Goal: Use online tool/utility: Utilize a website feature to perform a specific function

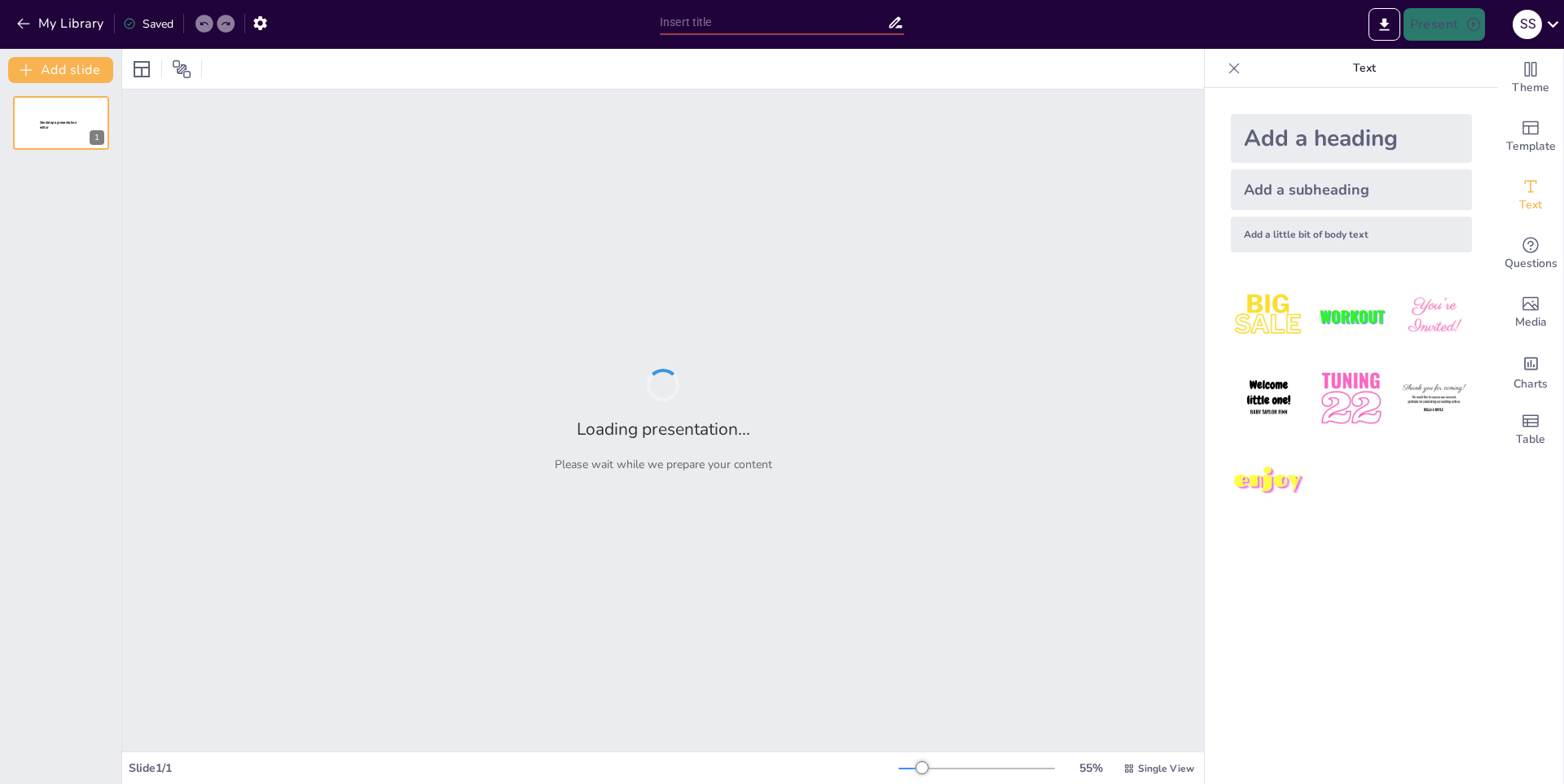
type input "Estilo de Juego [PERSON_NAME] en Blue Lock: Un Estudio Detallado"
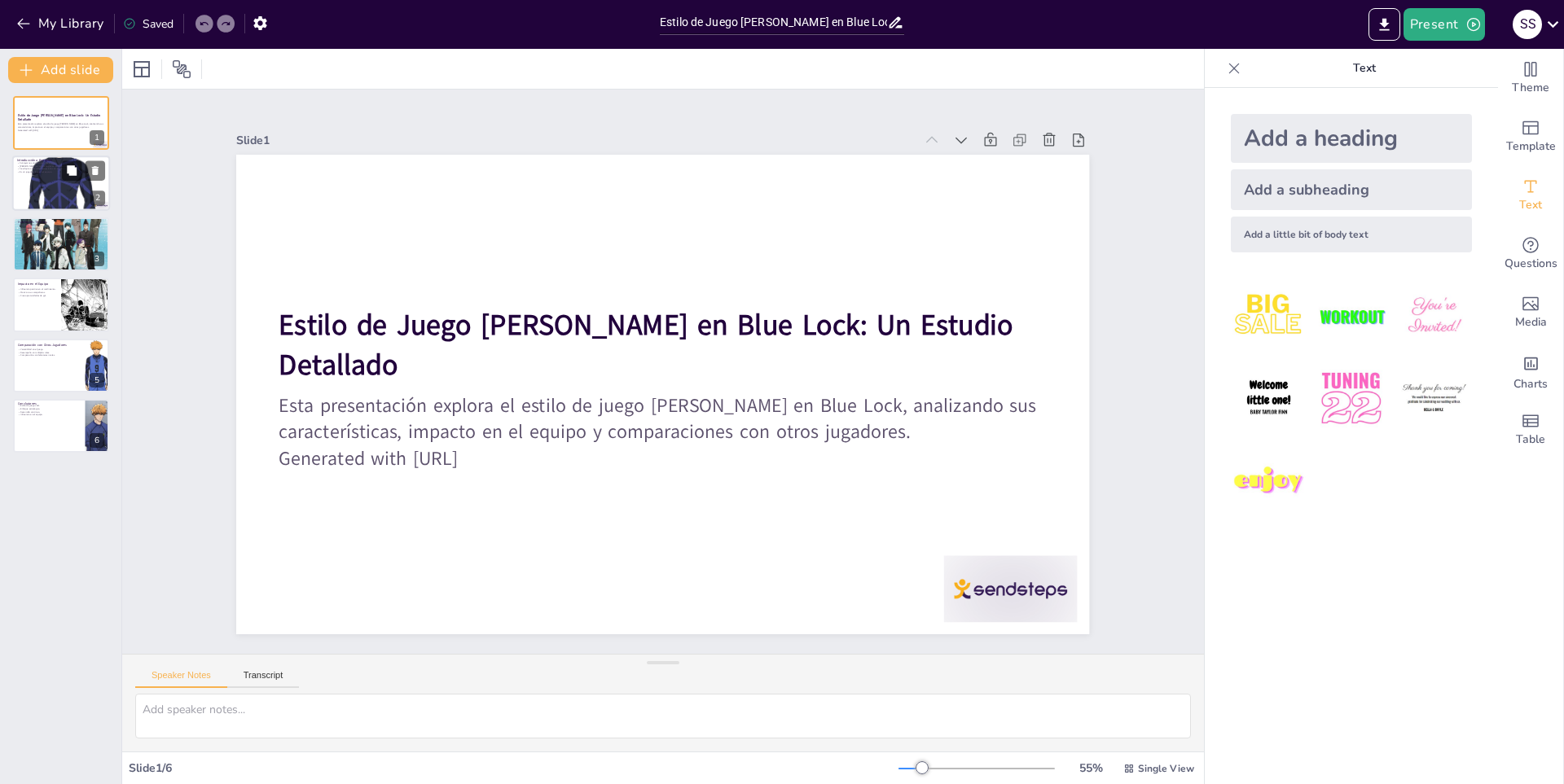
click at [61, 206] on div at bounding box center [61, 183] width 98 height 140
type textarea "[PERSON_NAME] se ha establecido como un delantero destacado en Blue Lock, lo qu…"
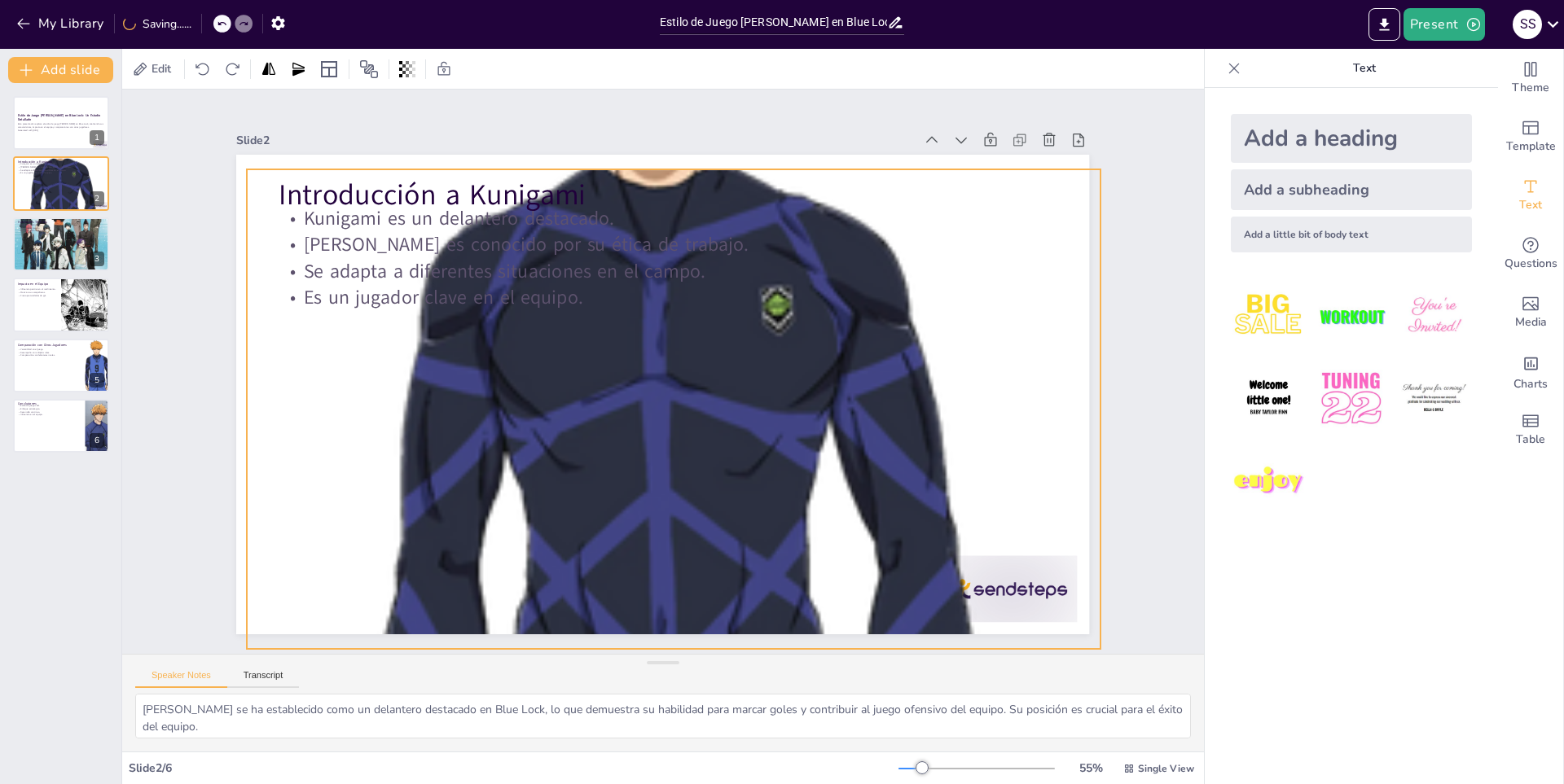
drag, startPoint x: 652, startPoint y: 392, endPoint x: 676, endPoint y: 420, distance: 36.9
click at [676, 420] on div at bounding box center [673, 408] width 853 height 1218
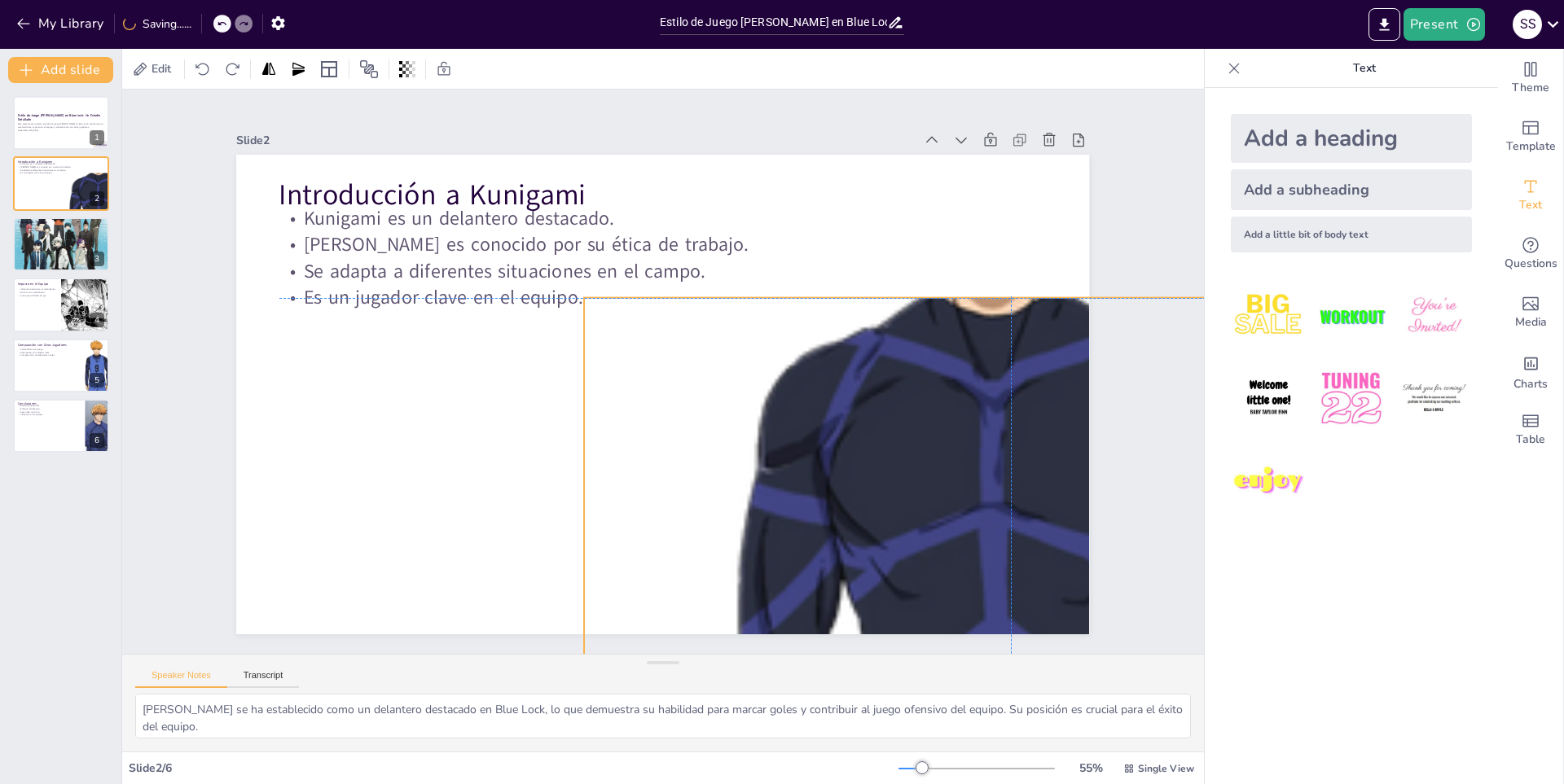
drag, startPoint x: 676, startPoint y: 420, endPoint x: 996, endPoint y: 539, distance: 341.4
click at [996, 539] on div at bounding box center [1011, 537] width 853 height 1218
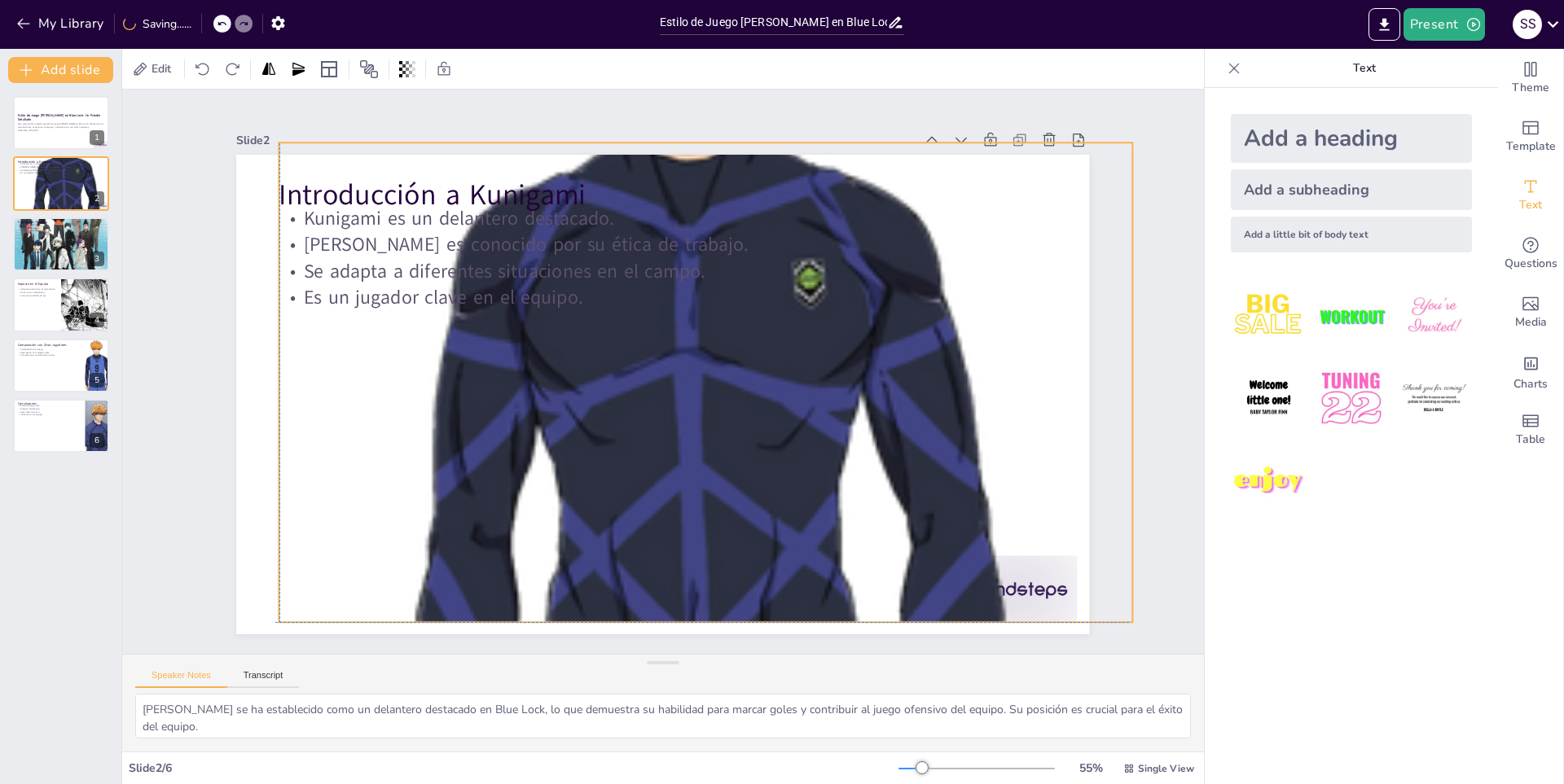
drag, startPoint x: 926, startPoint y: 491, endPoint x: 617, endPoint y: 337, distance: 345.2
click at [617, 337] on div at bounding box center [704, 387] width 976 height 1300
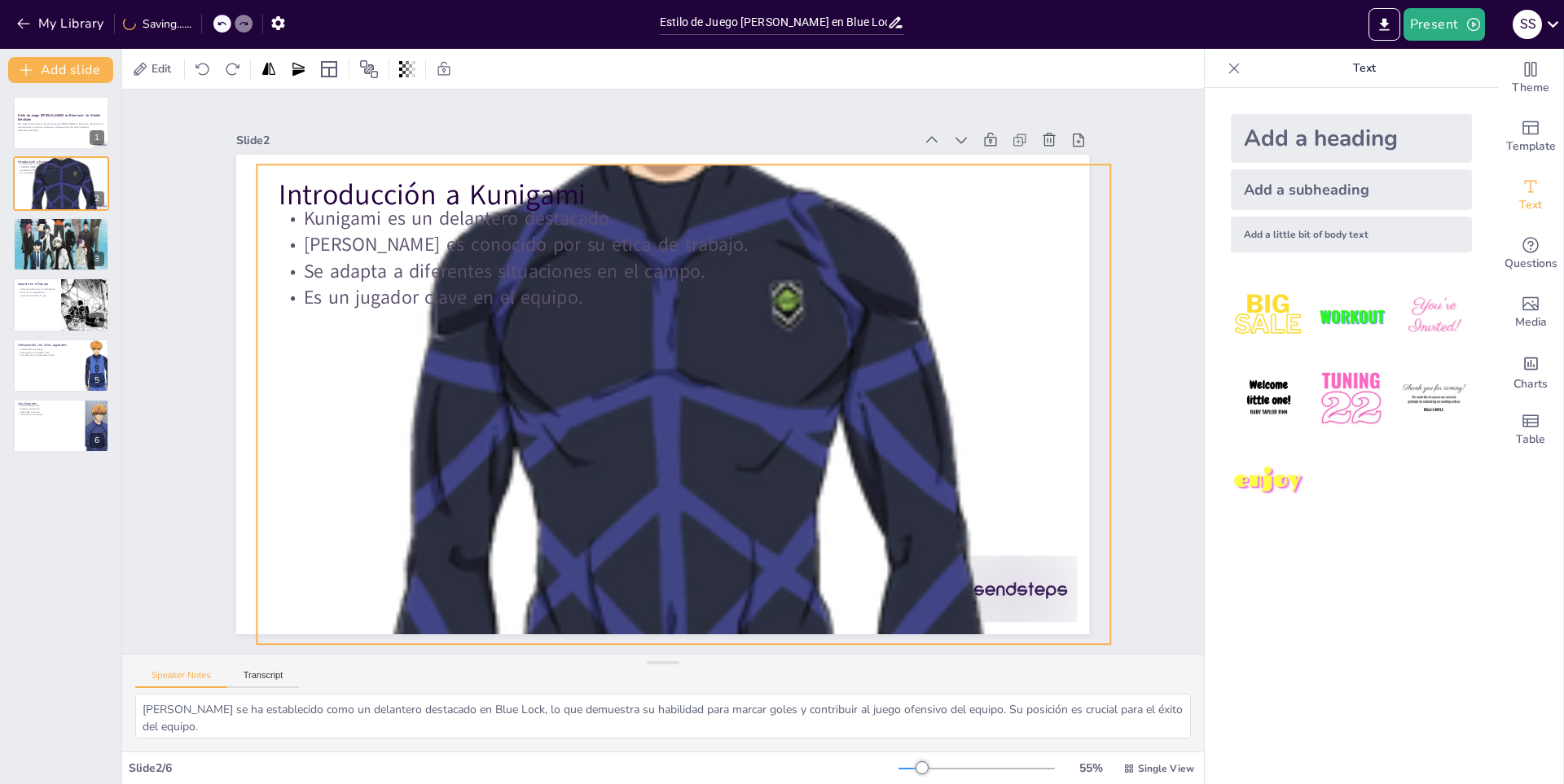
drag, startPoint x: 669, startPoint y: 394, endPoint x: 647, endPoint y: 416, distance: 31.1
click at [647, 416] on div at bounding box center [680, 407] width 976 height 1300
click at [27, 16] on icon "button" at bounding box center [23, 23] width 17 height 16
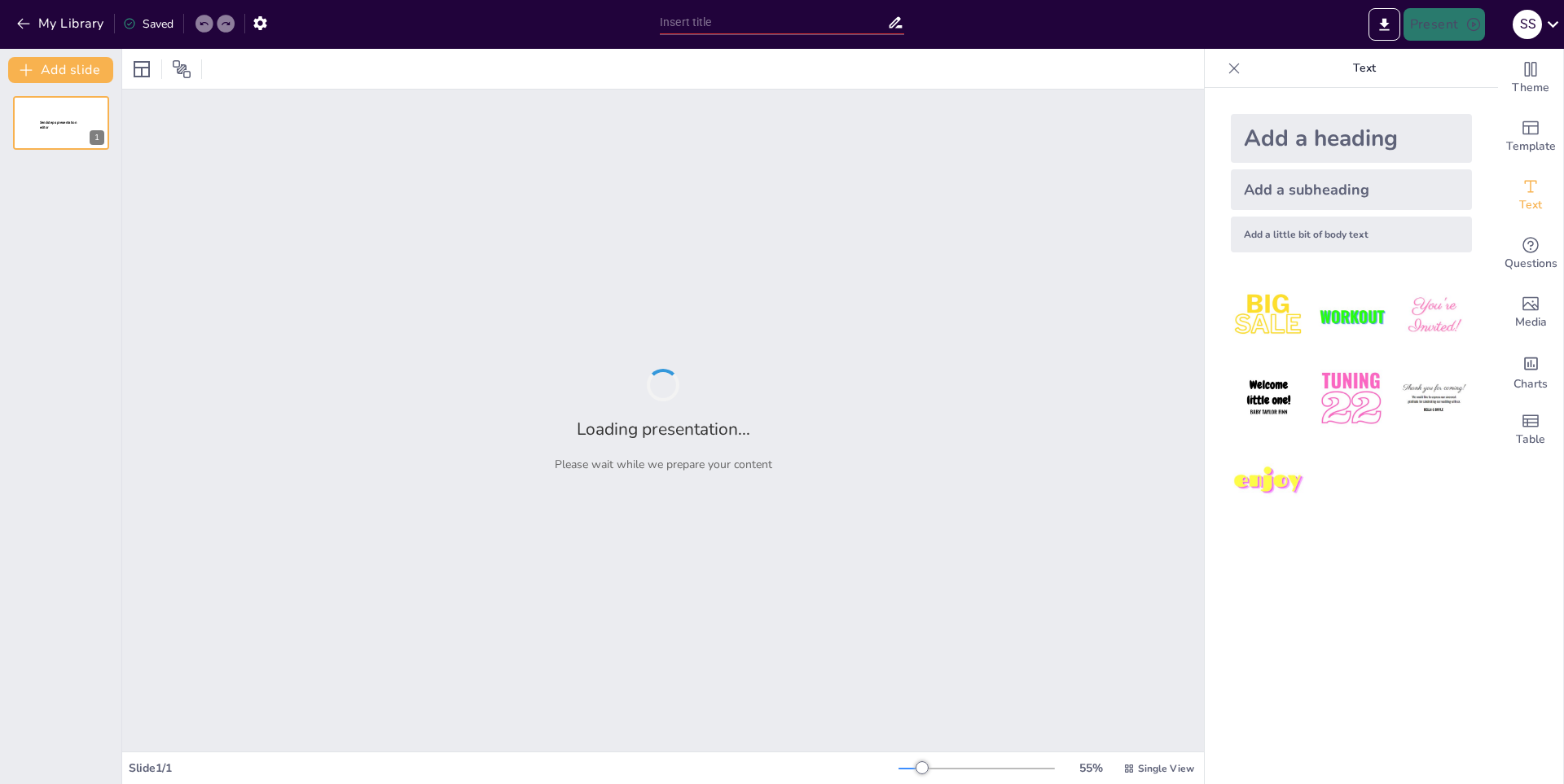
type input "Estilos Musicales y Experimentación en Cuarteto de Nos"
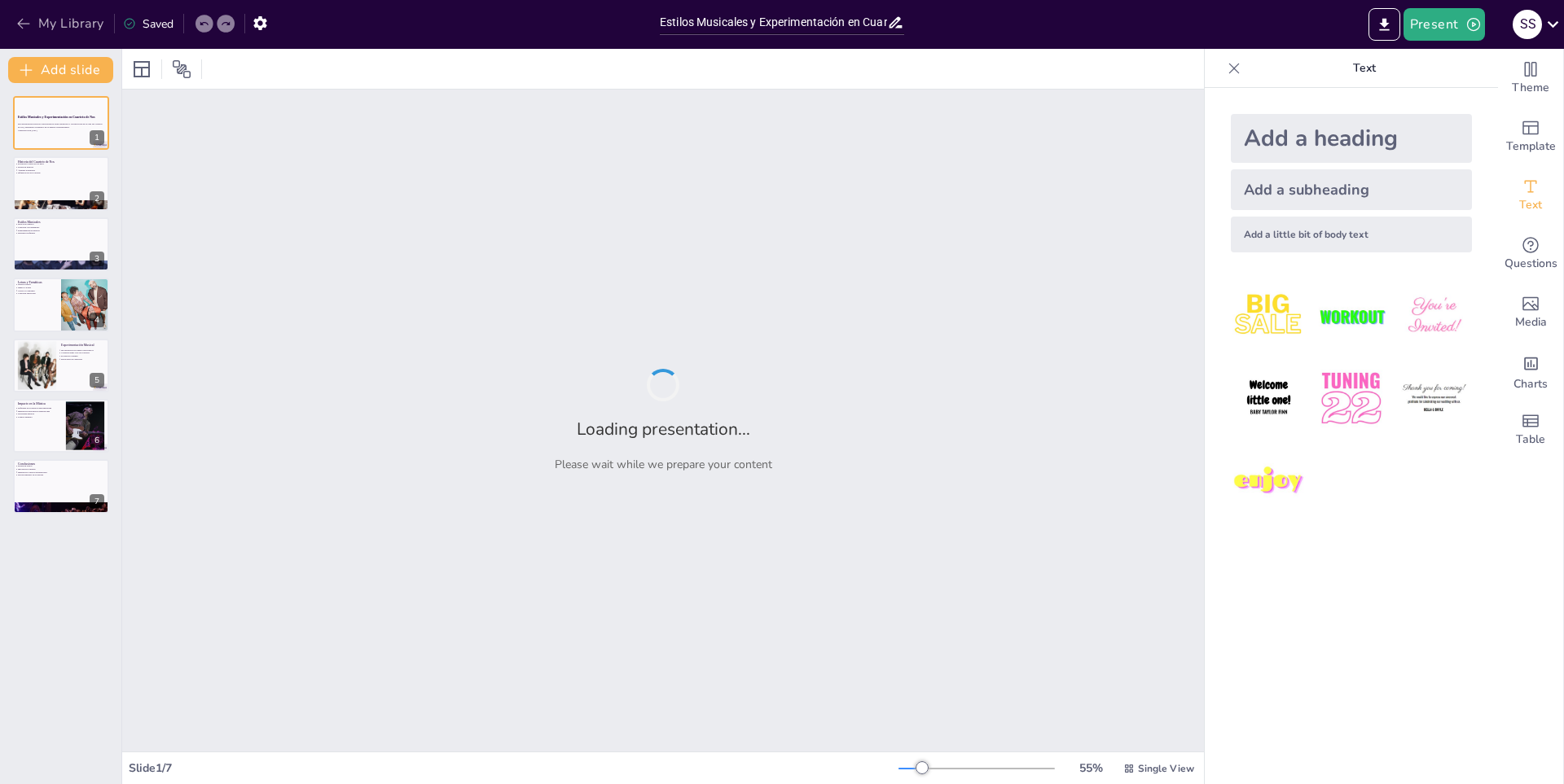
click at [99, 29] on button "My Library" at bounding box center [62, 23] width 99 height 26
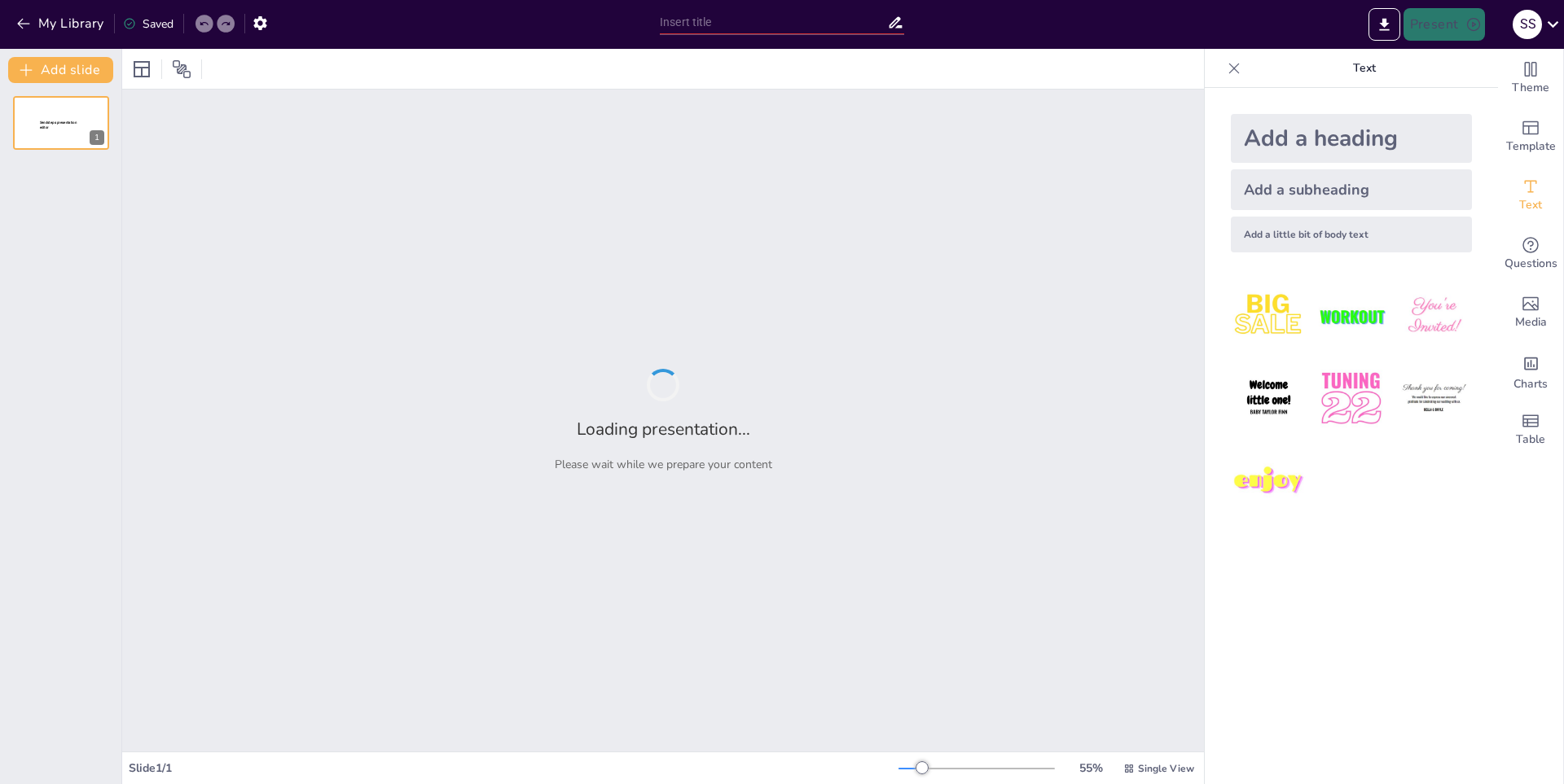
type input "[PERSON_NAME]: Influencias y Estilo"
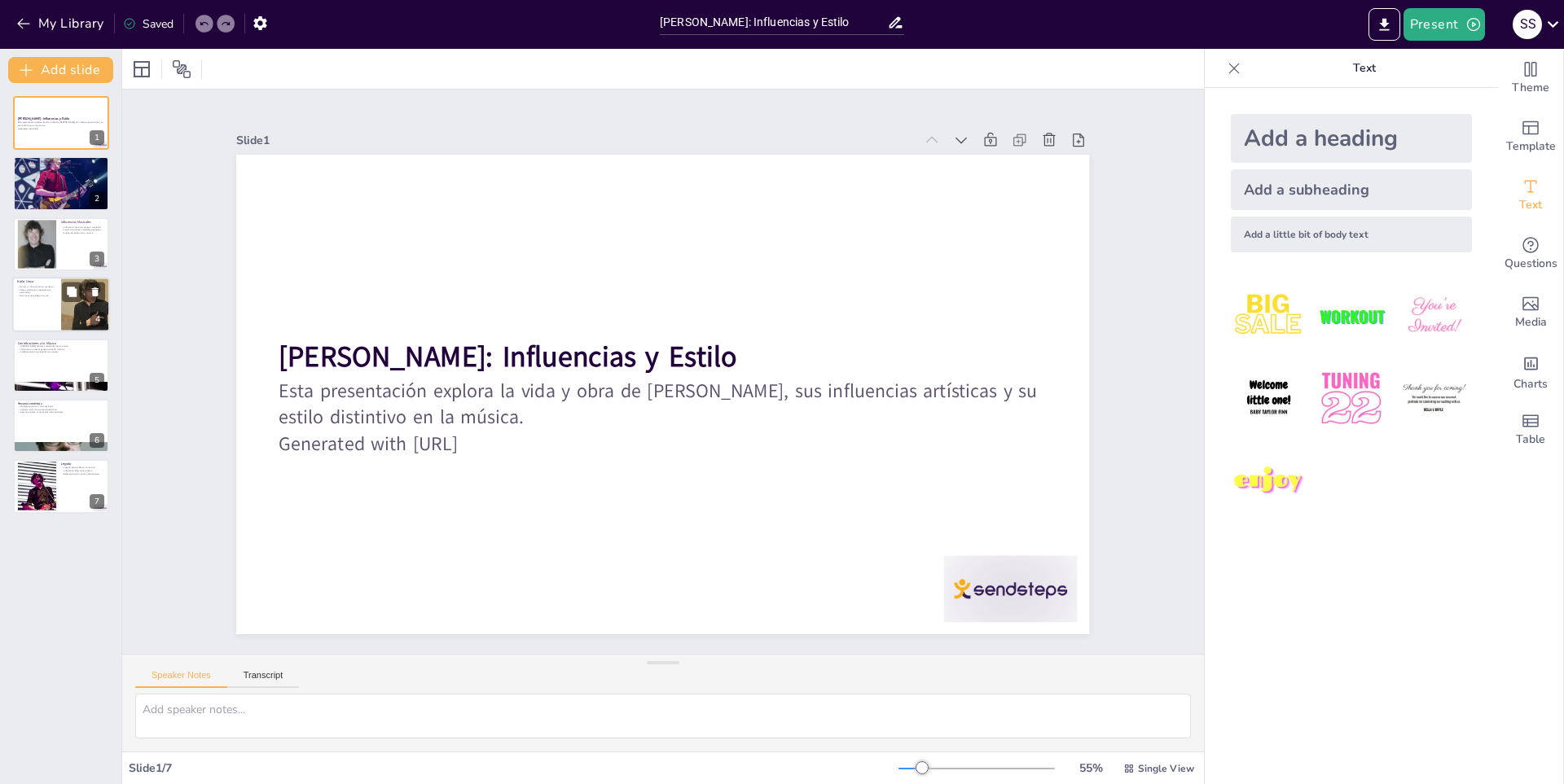
click at [43, 279] on p "Estilo Lírico" at bounding box center [37, 281] width 39 height 5
type textarea "La crítica social en las letras [PERSON_NAME] es un reflejo de su observación a…"
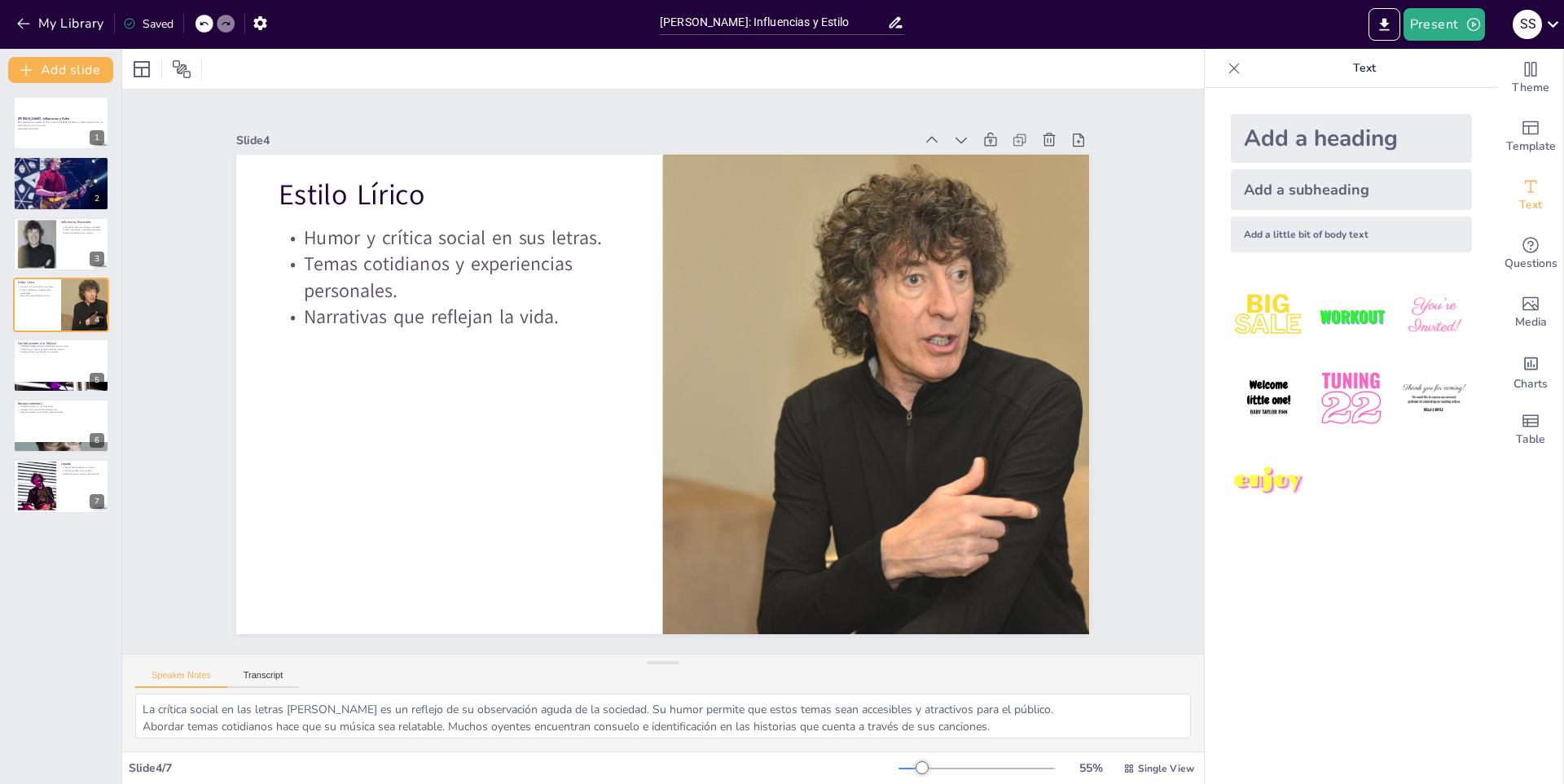
click at [12, 21] on div "My Library Saved" at bounding box center [138, 22] width 276 height 29
click at [30, 17] on icon "button" at bounding box center [23, 23] width 17 height 16
